Goal: Task Accomplishment & Management: Use online tool/utility

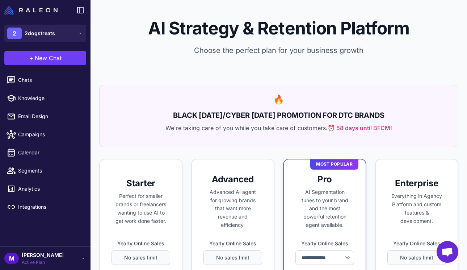
select select "******"
click at [28, 85] on link "Chats" at bounding box center [45, 79] width 85 height 15
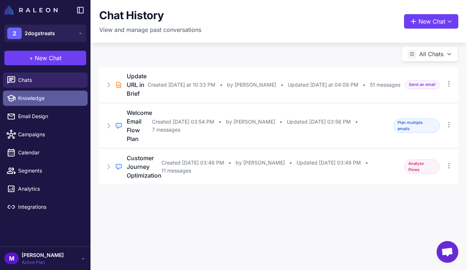
click at [30, 103] on link "Knowledge" at bounding box center [45, 98] width 85 height 15
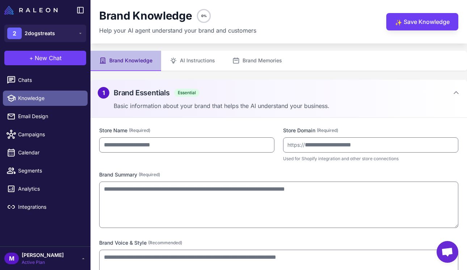
type input "**********"
type textarea "**********"
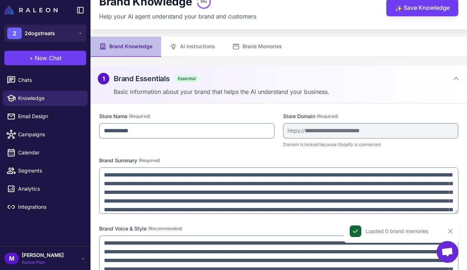
scroll to position [7, 0]
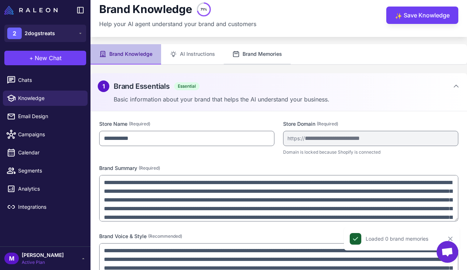
click at [249, 54] on button "Brand Memories" at bounding box center [257, 54] width 67 height 20
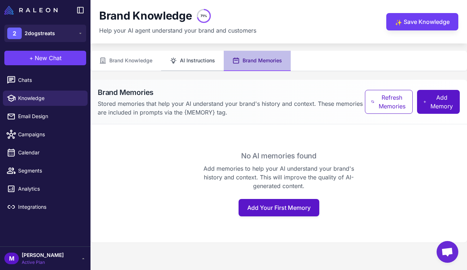
click at [186, 58] on button "AI Instructions" at bounding box center [192, 61] width 63 height 20
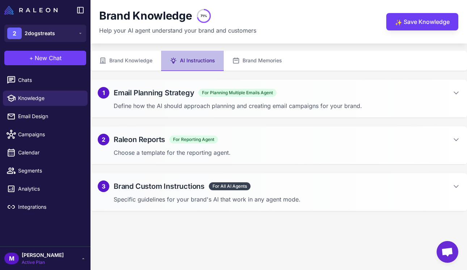
click at [196, 132] on div "2 Raleon Reports For Reporting Agent Choose a template for the reporting agent." at bounding box center [279, 145] width 377 height 38
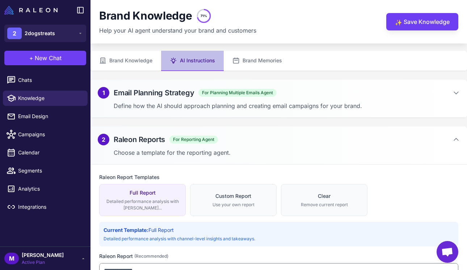
click at [198, 137] on span "For Reporting Agent" at bounding box center [193, 139] width 49 height 8
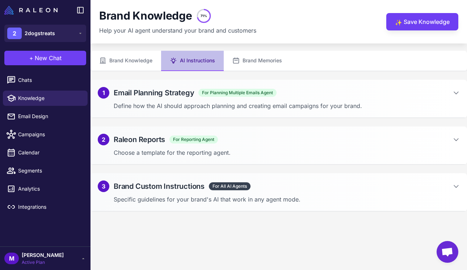
click at [380, 184] on div "3 Brand Custom Instructions For All AI Agents" at bounding box center [279, 186] width 362 height 12
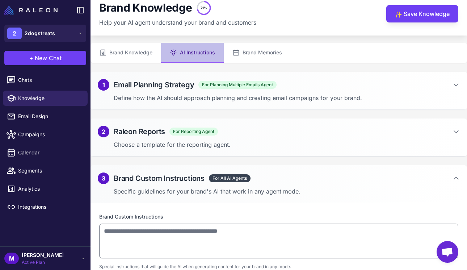
scroll to position [17, 0]
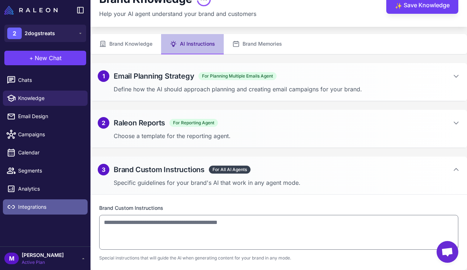
click at [54, 211] on link "Integrations" at bounding box center [45, 206] width 85 height 15
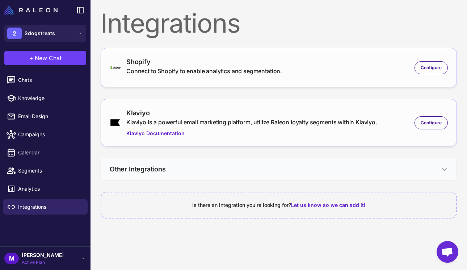
click at [299, 159] on button "Other Integrations" at bounding box center [279, 168] width 356 height 21
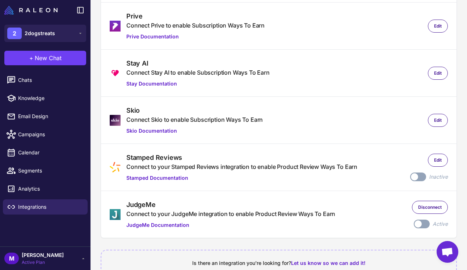
scroll to position [291, 0]
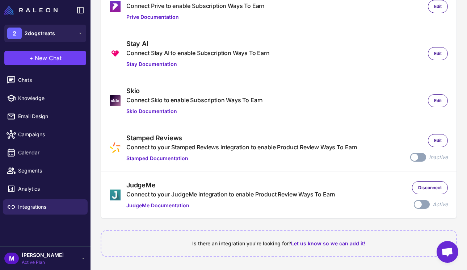
click at [57, 254] on div "M [PERSON_NAME] Active Plan" at bounding box center [45, 258] width 82 height 14
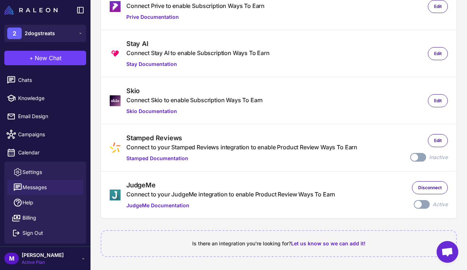
click at [32, 184] on span "Messages" at bounding box center [34, 187] width 24 height 8
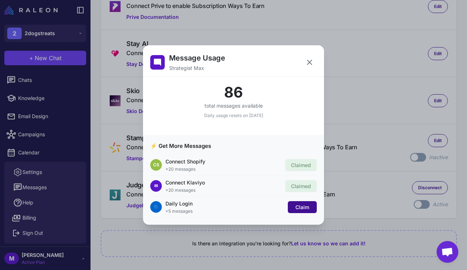
click at [311, 209] on button "Claim" at bounding box center [302, 207] width 29 height 12
click at [311, 59] on icon at bounding box center [309, 62] width 9 height 9
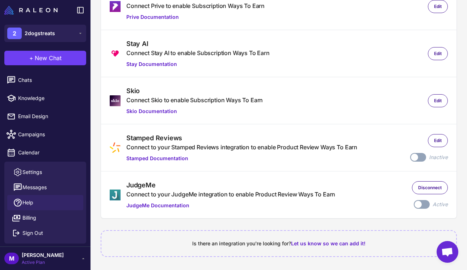
click at [35, 204] on link "Help" at bounding box center [45, 202] width 76 height 15
